Goal: Information Seeking & Learning: Check status

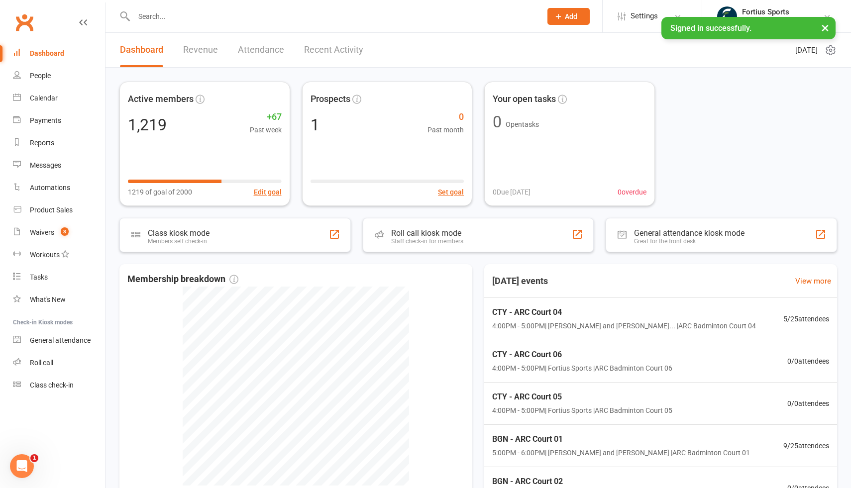
click at [211, 16] on input "text" at bounding box center [333, 16] width 404 height 14
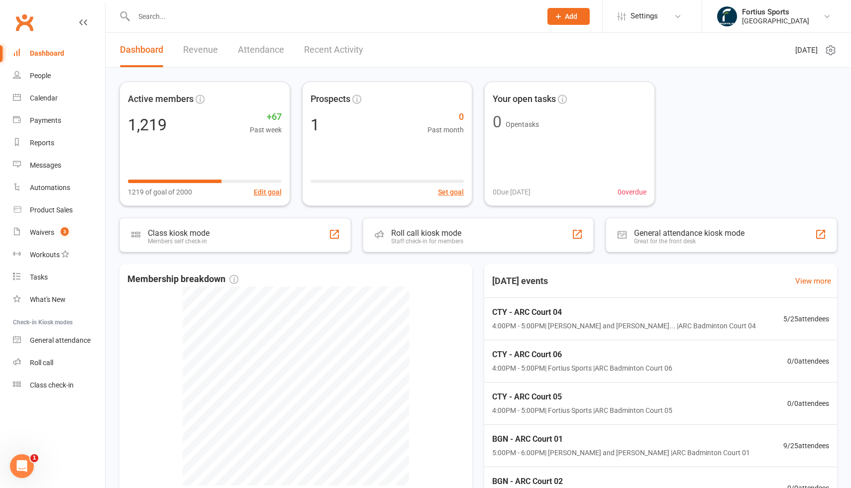
paste input "[PERSON_NAME]"
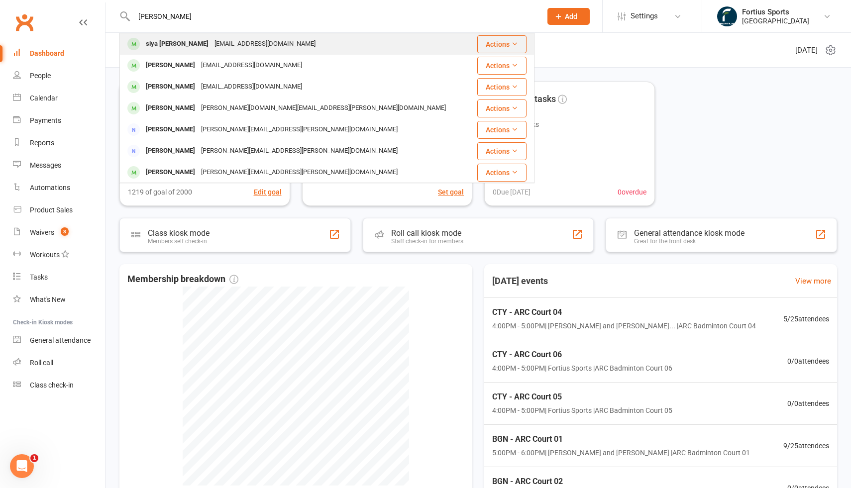
type input "[PERSON_NAME]"
click at [242, 45] on div "[EMAIL_ADDRESS][DOMAIN_NAME]" at bounding box center [265, 44] width 107 height 14
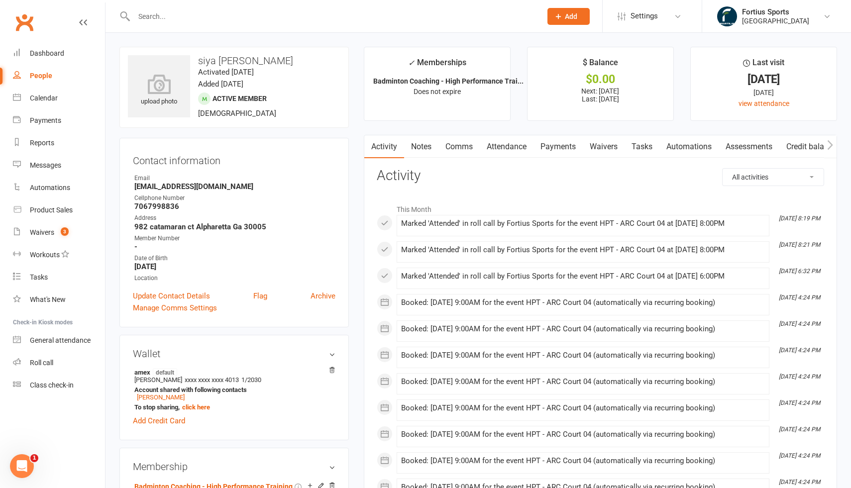
click at [160, 206] on strong "7067998836" at bounding box center [234, 206] width 201 height 9
copy strong "7067998836"
click at [157, 16] on input "text" at bounding box center [333, 16] width 404 height 14
click at [166, 16] on input "text" at bounding box center [333, 16] width 404 height 14
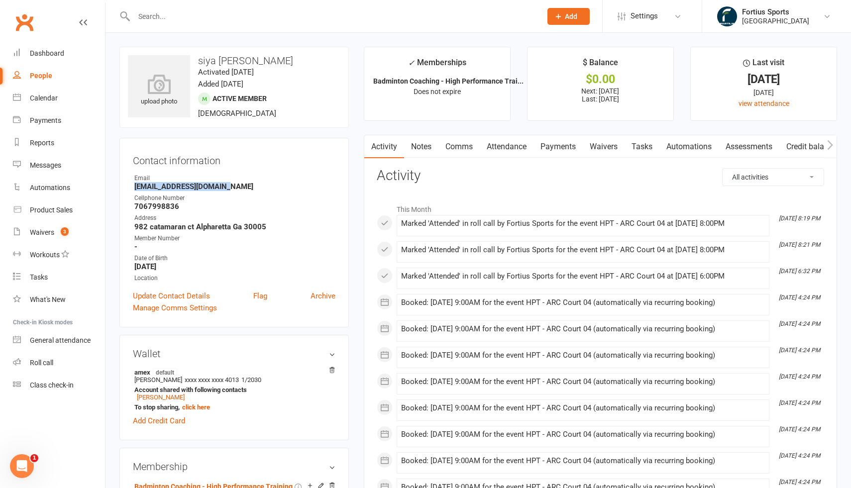
drag, startPoint x: 134, startPoint y: 186, endPoint x: 239, endPoint y: 185, distance: 104.5
click at [239, 185] on strong "[EMAIL_ADDRESS][DOMAIN_NAME]" at bounding box center [234, 186] width 201 height 9
copy strong "[EMAIL_ADDRESS][DOMAIN_NAME]"
click at [159, 20] on input "text" at bounding box center [333, 16] width 404 height 14
paste input "[EMAIL_ADDRESS][DOMAIN_NAME]"
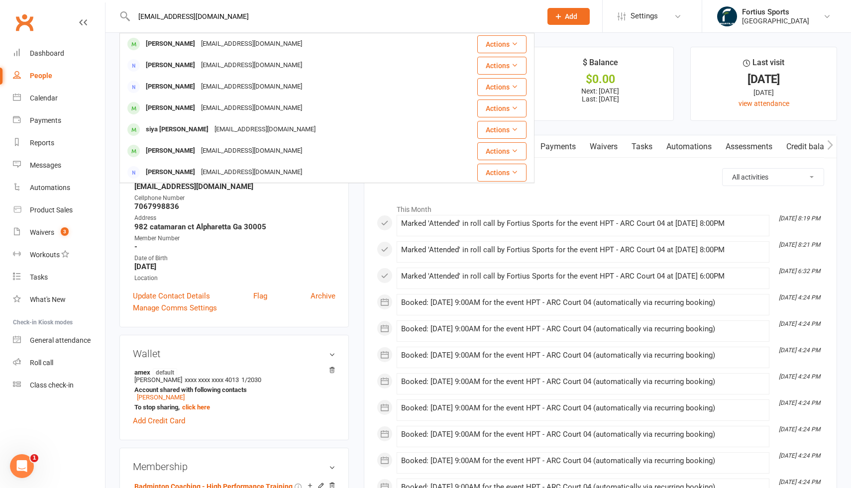
type input "[EMAIL_ADDRESS][DOMAIN_NAME]"
click at [552, 177] on h3 "Activity" at bounding box center [601, 175] width 448 height 15
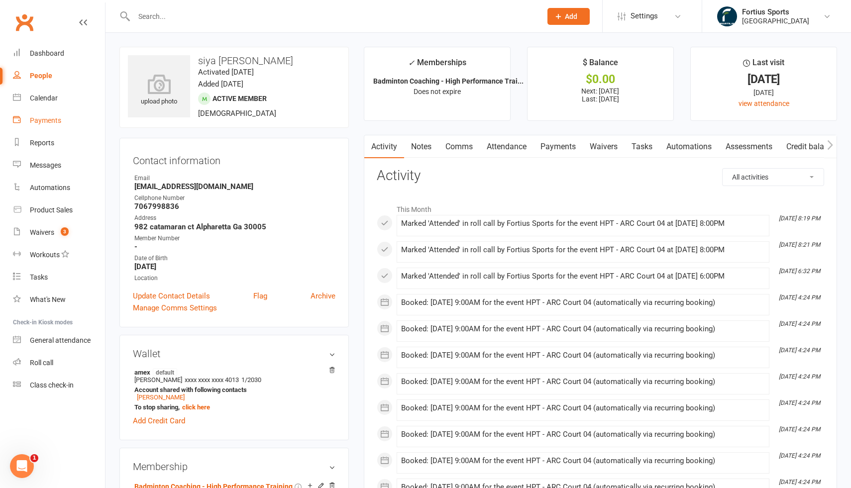
click at [55, 124] on div "Payments" at bounding box center [45, 120] width 31 height 8
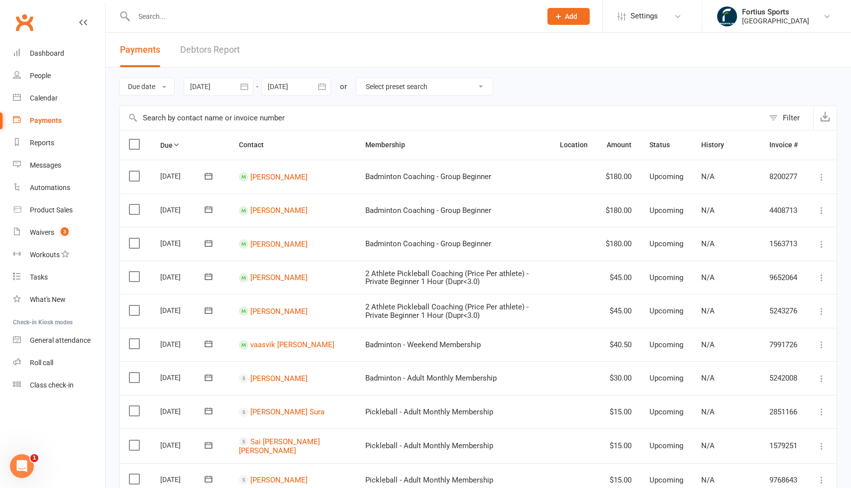
click at [213, 90] on div at bounding box center [219, 87] width 70 height 18
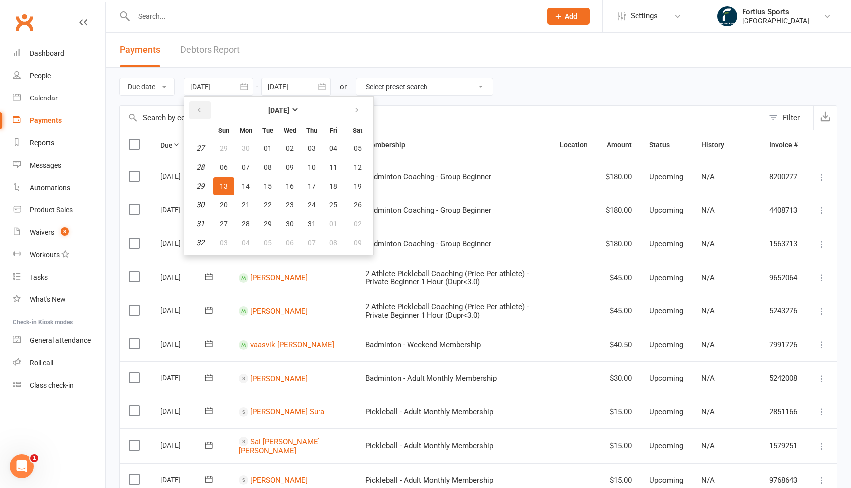
click at [203, 107] on icon "button" at bounding box center [199, 111] width 7 height 8
click at [316, 150] on span "01" at bounding box center [312, 148] width 8 height 8
type input "[DATE]"
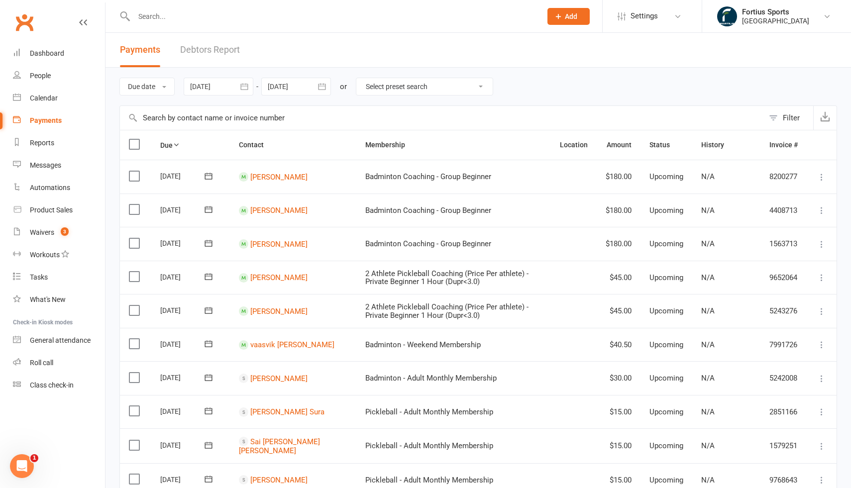
click at [183, 125] on input "text" at bounding box center [442, 118] width 644 height 24
paste input "[EMAIL_ADDRESS][DOMAIN_NAME]"
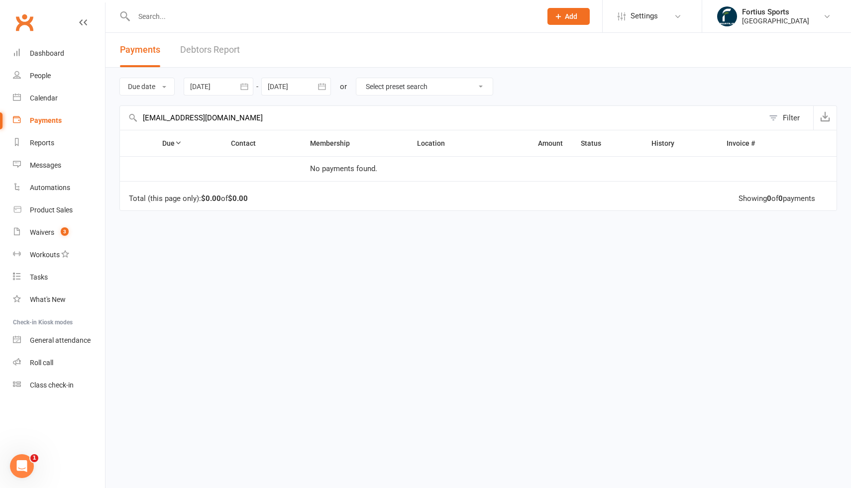
drag, startPoint x: 238, startPoint y: 117, endPoint x: 120, endPoint y: 120, distance: 118.0
click at [121, 120] on input "[EMAIL_ADDRESS][DOMAIN_NAME]" at bounding box center [442, 118] width 644 height 24
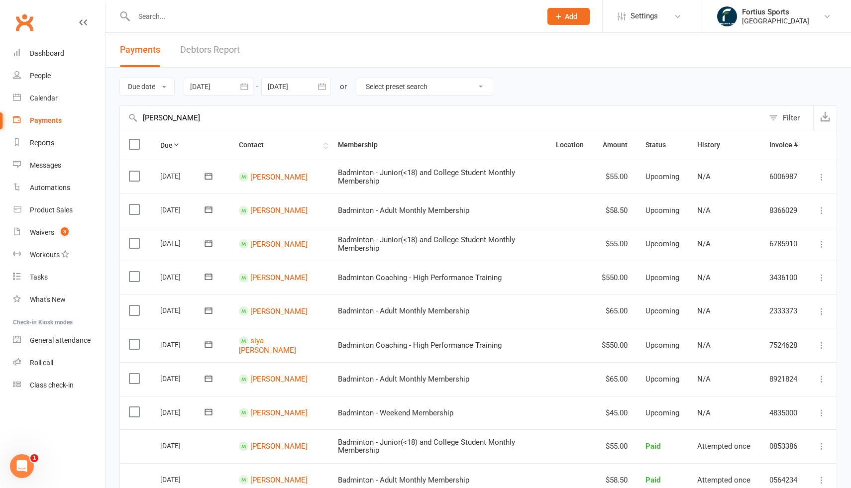
type input "[PERSON_NAME]"
click at [263, 146] on th "Contact" at bounding box center [279, 144] width 99 height 29
